Goal: Task Accomplishment & Management: Complete application form

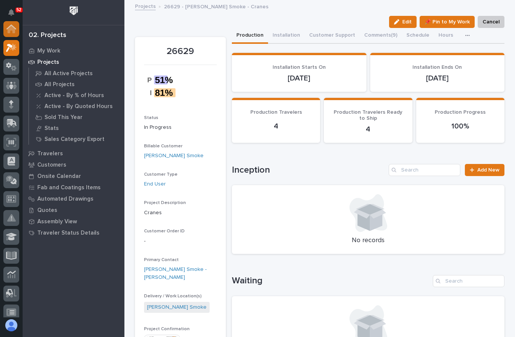
click at [12, 27] on icon at bounding box center [12, 30] width 8 height 8
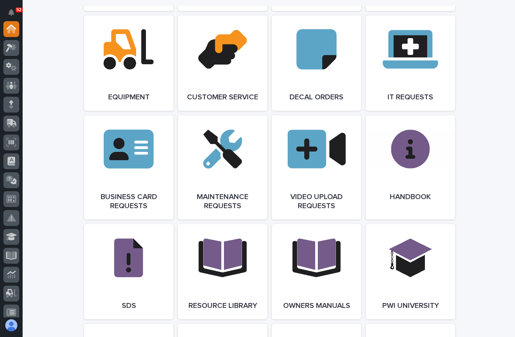
scroll to position [1089, 0]
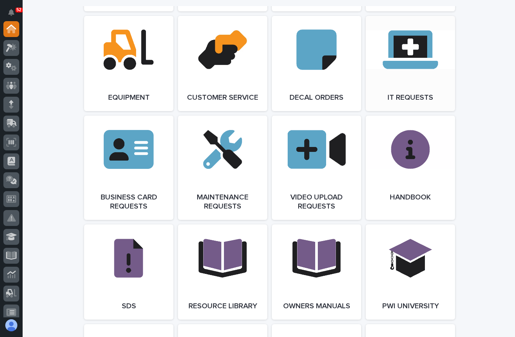
click at [422, 45] on link "Open Link" at bounding box center [410, 63] width 89 height 95
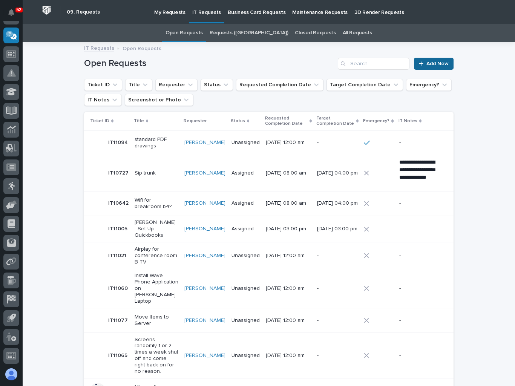
click at [439, 69] on link "Add New" at bounding box center [434, 64] width 40 height 12
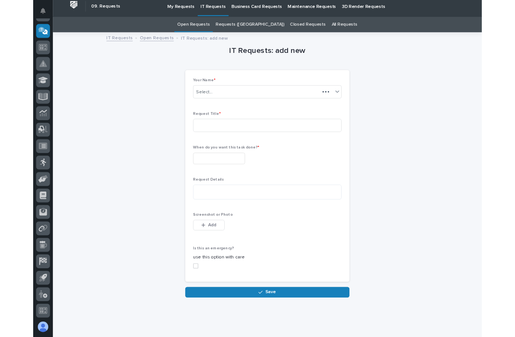
scroll to position [6, 0]
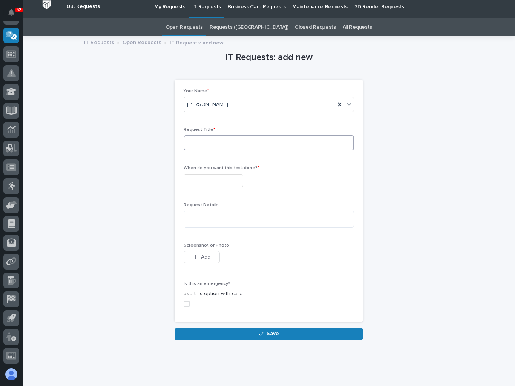
click at [264, 138] on input at bounding box center [269, 142] width 171 height 15
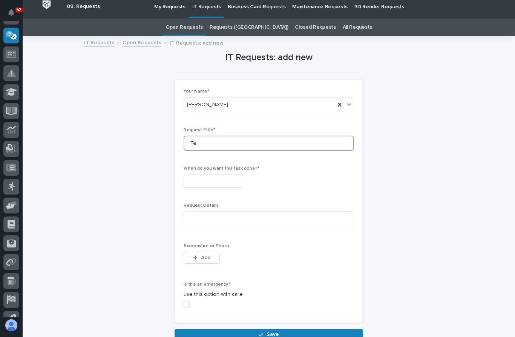
type input "T"
type input "IGS Files not importing to Laser Cutter PC"
click at [215, 175] on input "text" at bounding box center [214, 180] width 60 height 13
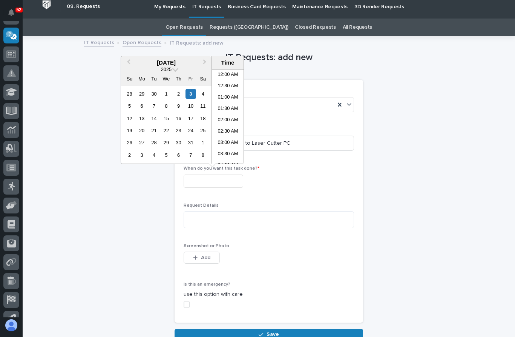
scroll to position [287, 0]
click at [145, 106] on div "6" at bounding box center [142, 106] width 10 height 10
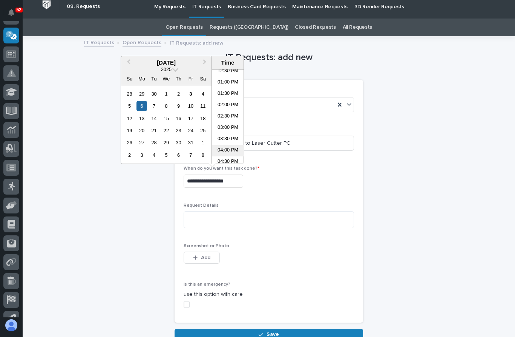
click at [230, 149] on li "04:00 PM" at bounding box center [228, 150] width 32 height 11
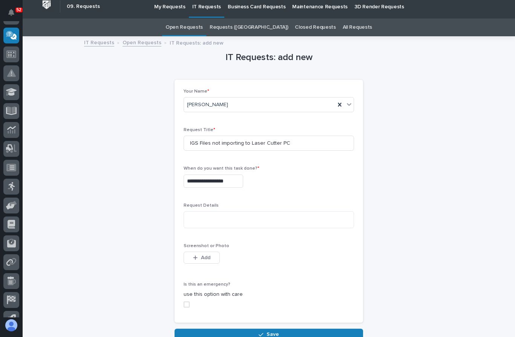
type input "**********"
click at [248, 226] on textarea at bounding box center [269, 219] width 171 height 17
type textarea "*"
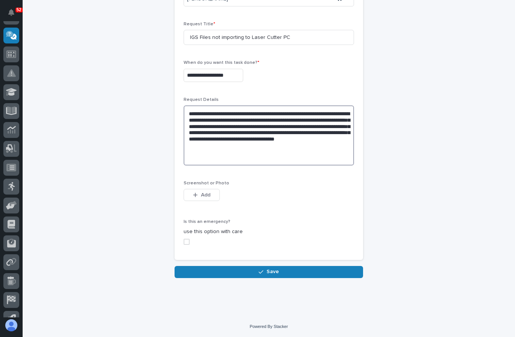
scroll to position [111, 0]
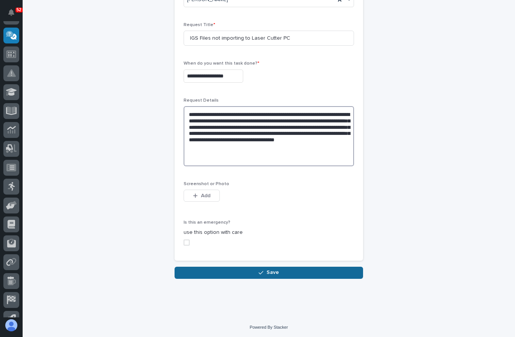
type textarea "**********"
click at [294, 273] on button "Save" at bounding box center [269, 272] width 189 height 12
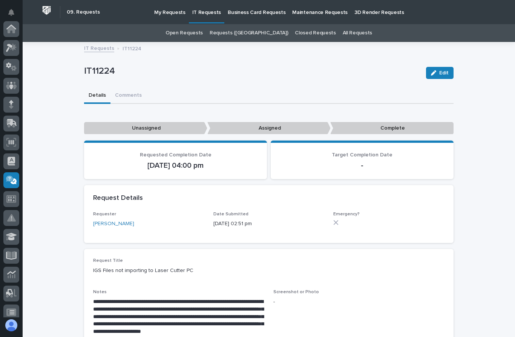
scroll to position [151, 0]
